Goal: Find specific page/section: Find specific page/section

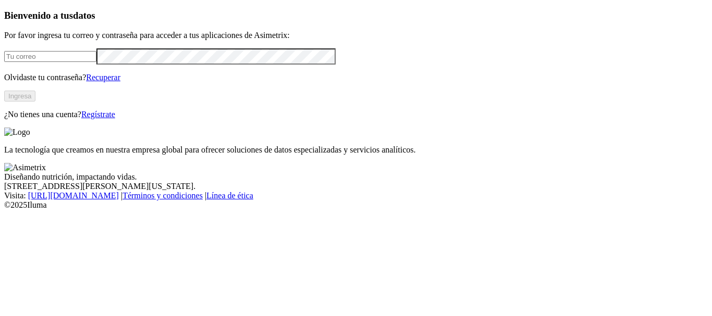
click at [70, 62] on input "email" at bounding box center [50, 56] width 92 height 11
type input "[EMAIL_ADDRESS][DOMAIN_NAME]"
click at [35, 102] on button "Ingresa" at bounding box center [19, 96] width 31 height 11
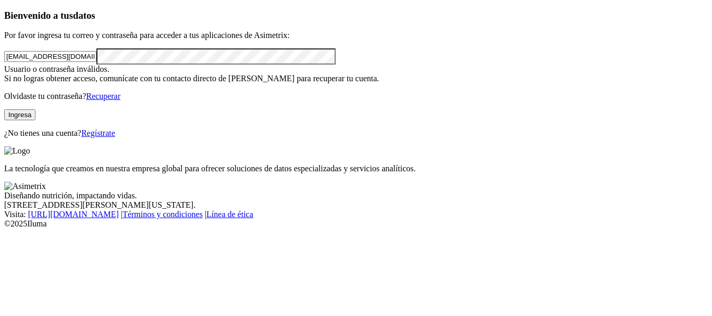
click at [35, 120] on button "Ingresa" at bounding box center [19, 114] width 31 height 11
